Goal: Information Seeking & Learning: Find specific page/section

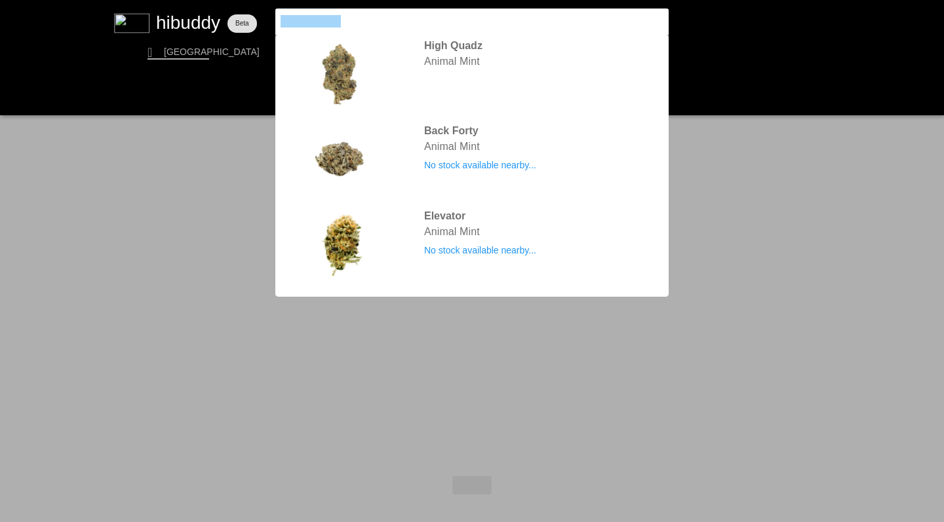
drag, startPoint x: 0, startPoint y: 0, endPoint x: 211, endPoint y: 20, distance: 212.0
click at [211, 20] on flt-glass-pane at bounding box center [472, 261] width 944 height 522
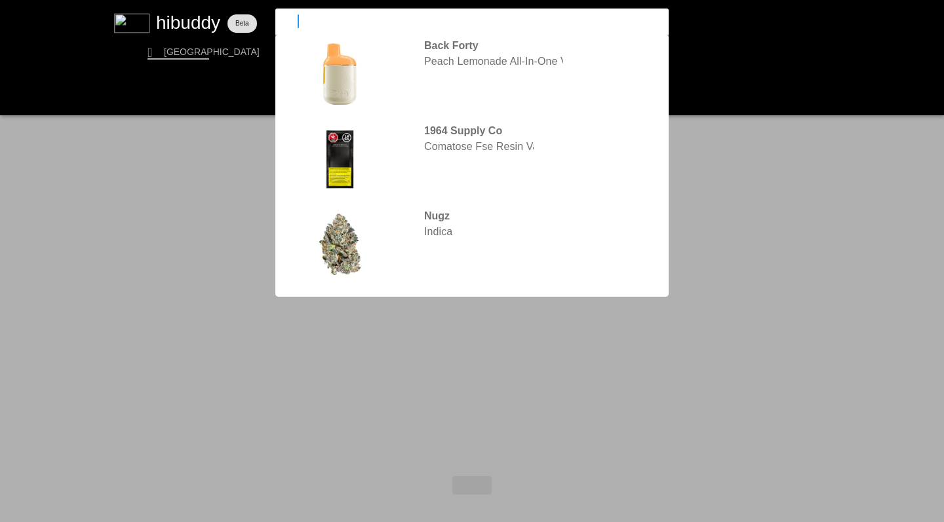
type input "1964"
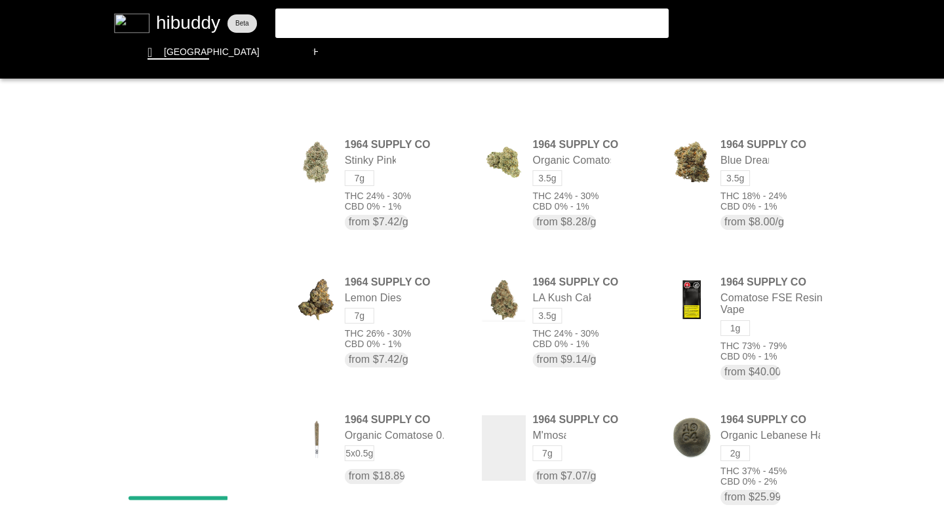
click at [748, 106] on flt-glass-pane at bounding box center [472, 261] width 944 height 522
click at [745, 202] on flt-glass-pane at bounding box center [472, 261] width 944 height 522
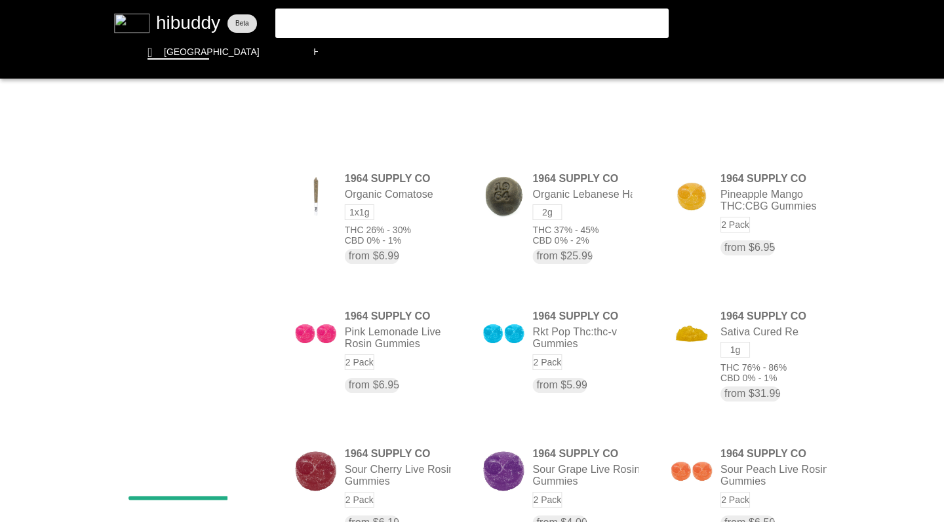
click at [749, 361] on flt-glass-pane at bounding box center [472, 261] width 944 height 522
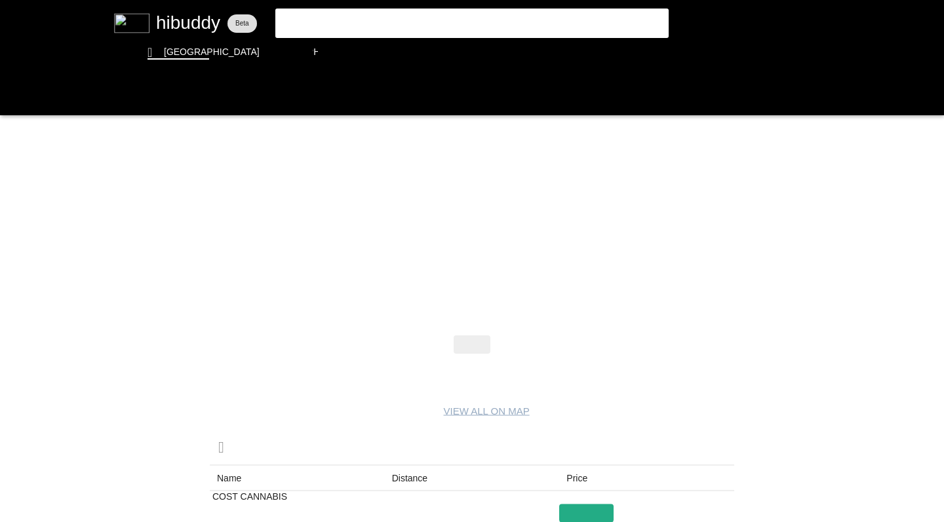
click at [14, 96] on flt-glass-pane at bounding box center [472, 261] width 944 height 522
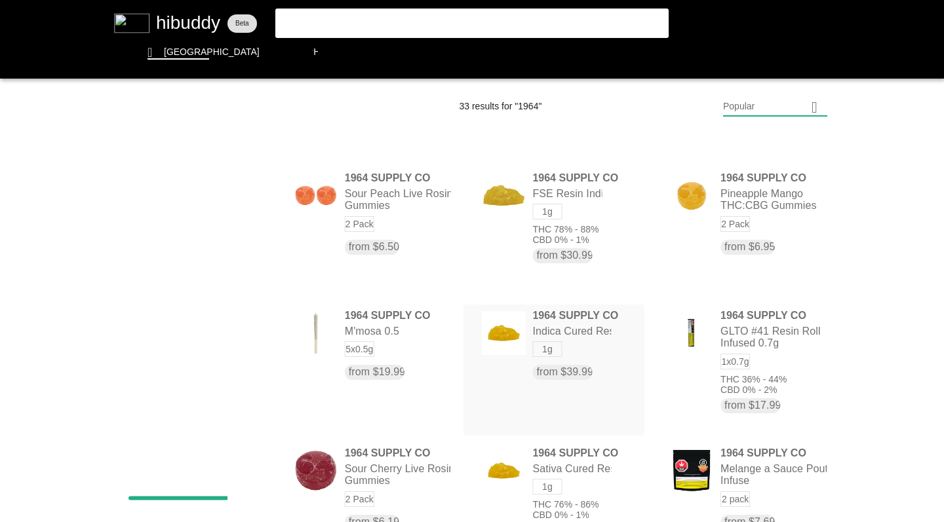
click at [579, 356] on flt-glass-pane at bounding box center [472, 261] width 944 height 522
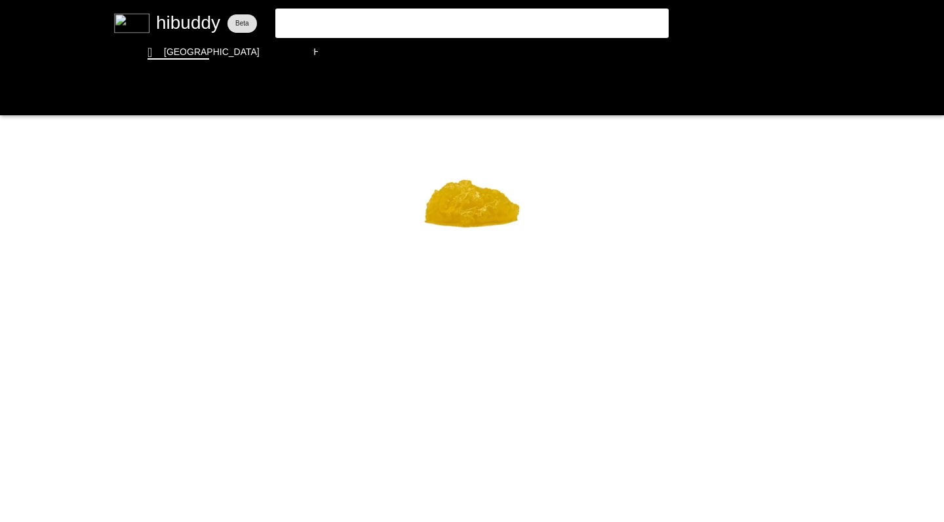
click at [14, 94] on flt-glass-pane at bounding box center [472, 261] width 944 height 522
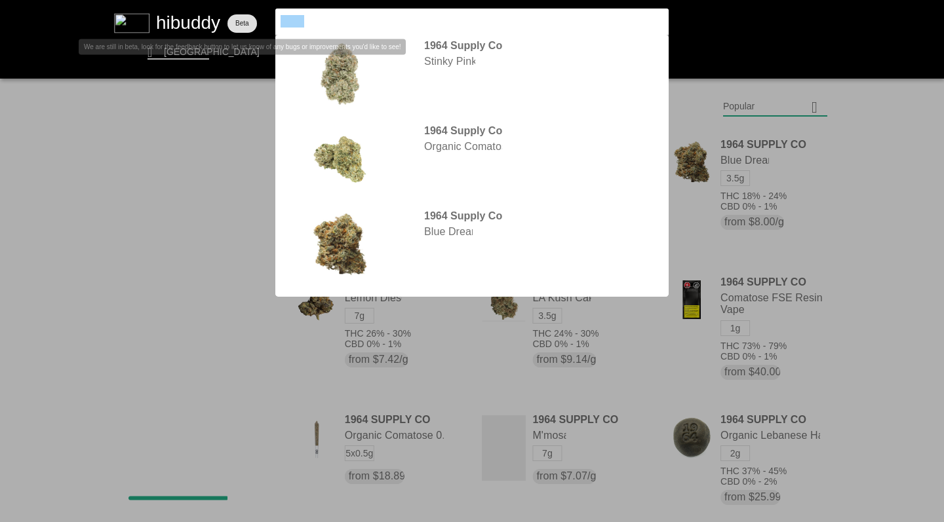
drag, startPoint x: 211, startPoint y: 20, endPoint x: 252, endPoint y: 14, distance: 41.1
click at [252, 14] on flt-glass-pane at bounding box center [472, 261] width 944 height 522
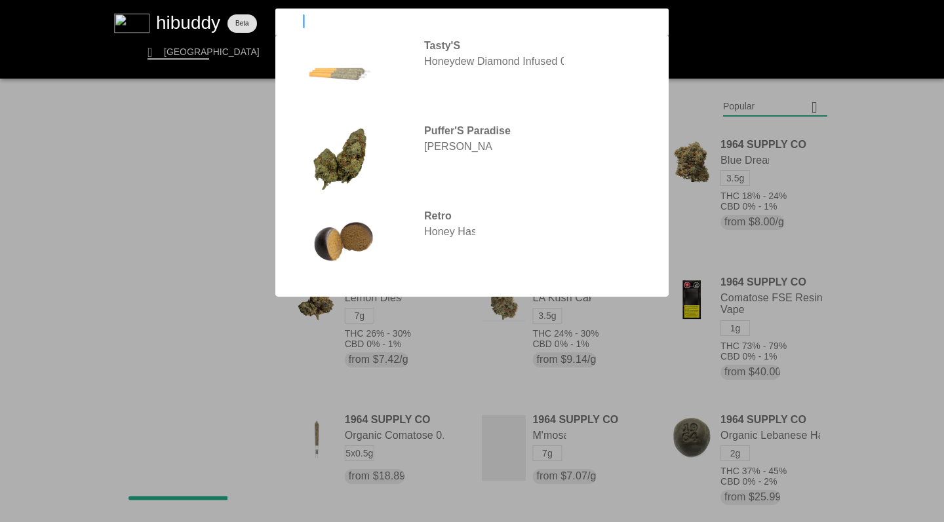
type input "honah"
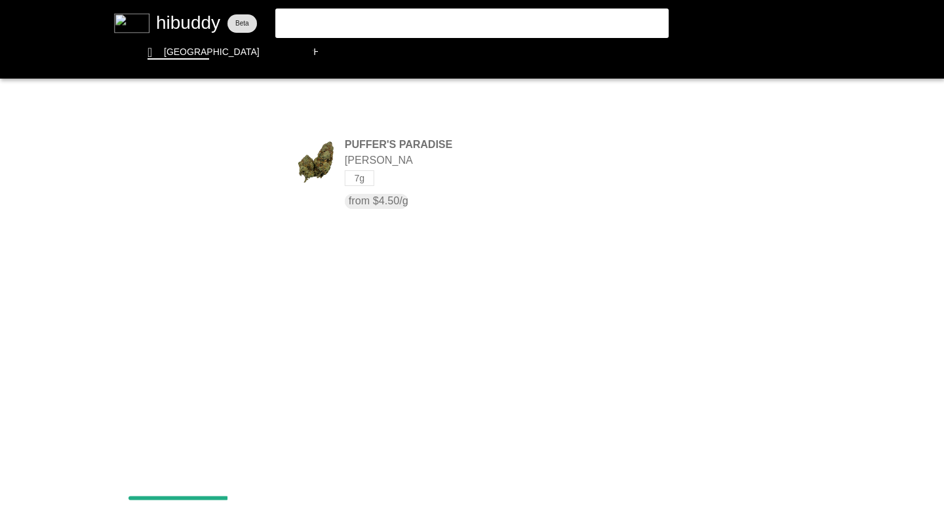
click at [385, 184] on flt-glass-pane at bounding box center [472, 261] width 944 height 522
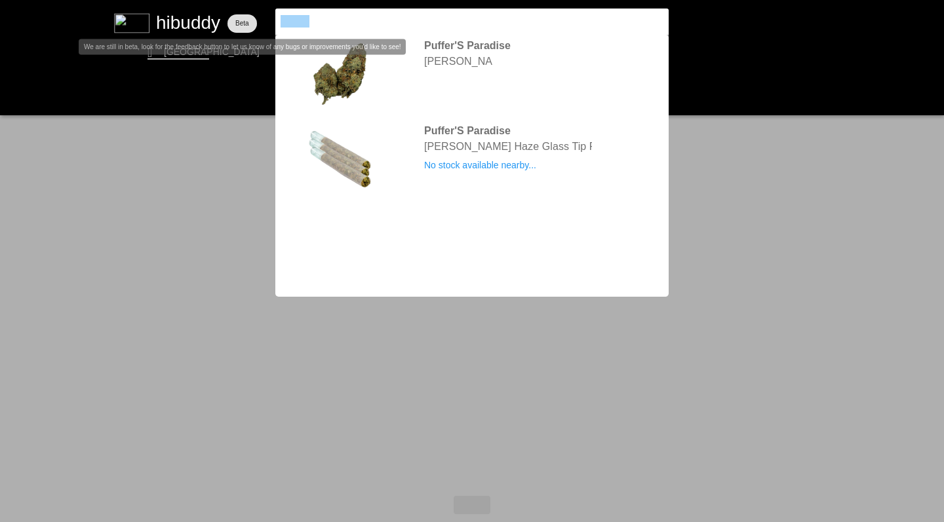
drag, startPoint x: 252, startPoint y: 14, endPoint x: 239, endPoint y: 18, distance: 13.3
click at [239, 18] on flt-glass-pane at bounding box center [472, 261] width 944 height 522
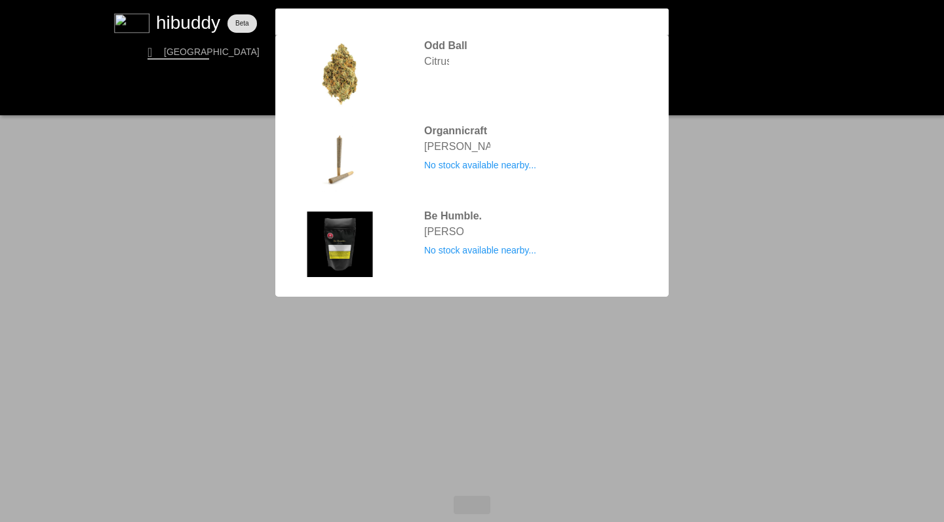
type input "[PERSON_NAME]"
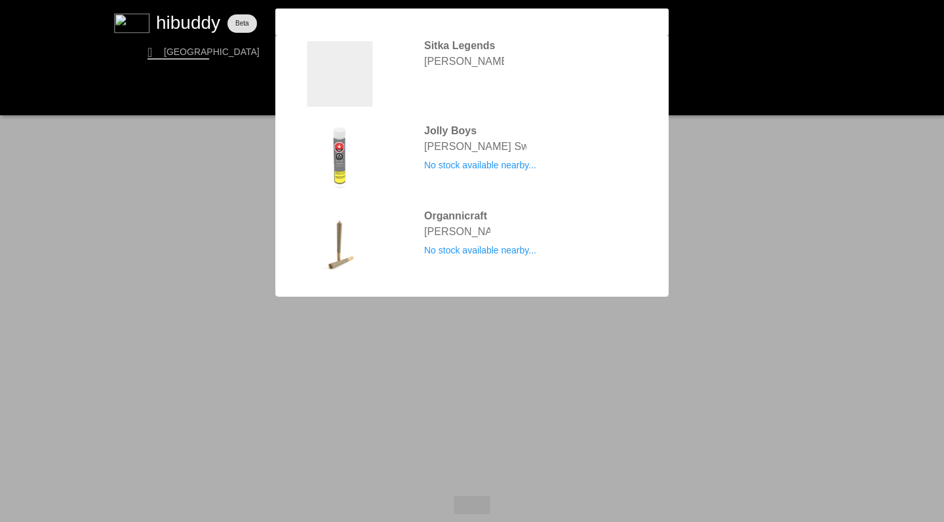
click at [335, 76] on flt-glass-pane at bounding box center [472, 261] width 944 height 522
